Goal: Check status: Check status

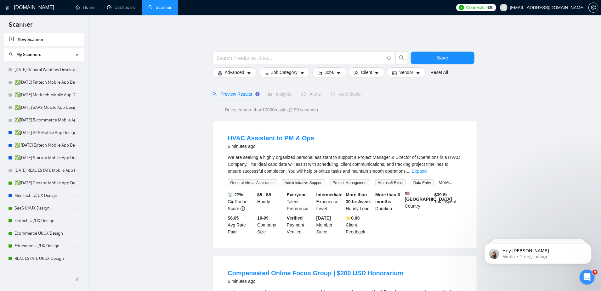
scroll to position [24, 0]
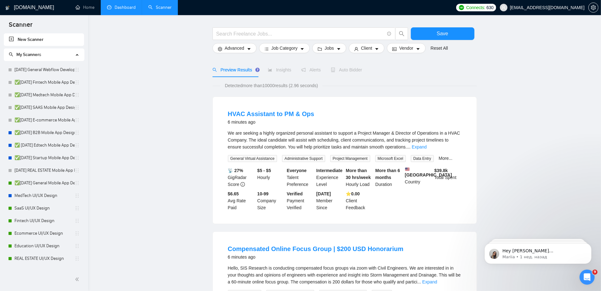
click at [123, 8] on link "Dashboard" at bounding box center [121, 7] width 29 height 5
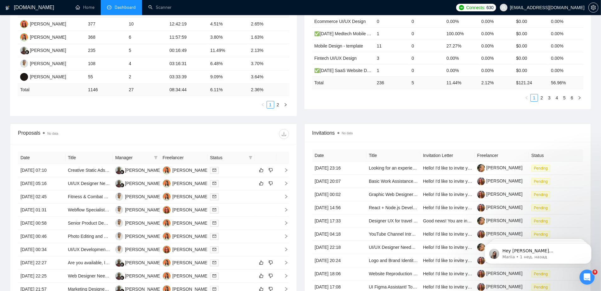
scroll to position [207, 0]
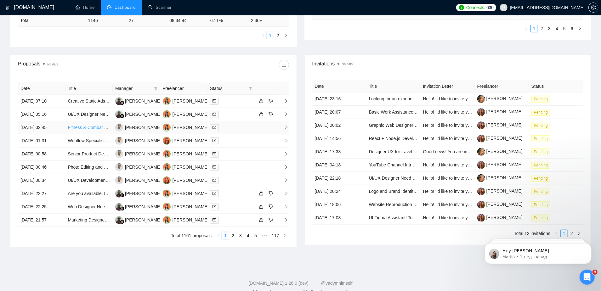
click at [87, 125] on link "Fitness & Combat Sports Brand Identity Refresh" at bounding box center [115, 127] width 94 height 5
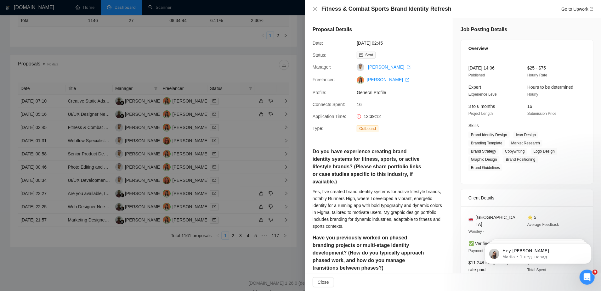
click at [286, 102] on div at bounding box center [300, 145] width 601 height 291
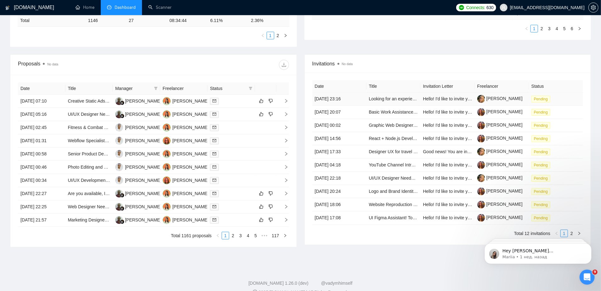
scroll to position [0, 0]
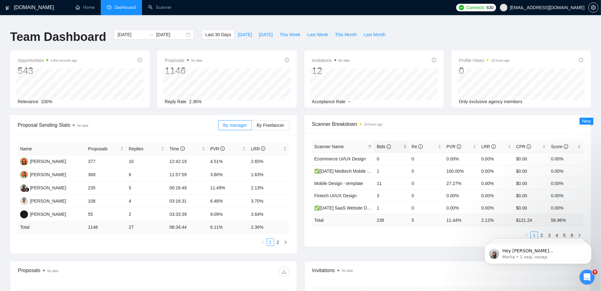
click at [382, 143] on span "Bids" at bounding box center [389, 146] width 25 height 7
click at [261, 31] on span "[DATE]" at bounding box center [266, 34] width 14 height 7
type input "[DATE]"
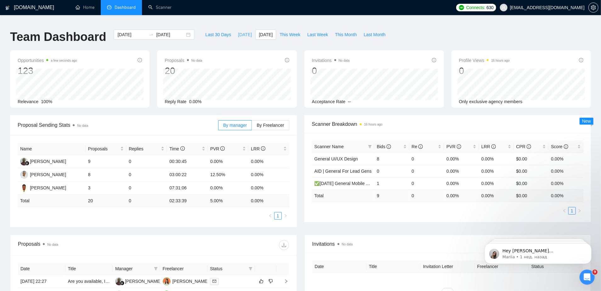
click at [238, 31] on span "[DATE]" at bounding box center [245, 34] width 14 height 7
type input "[DATE]"
